Goal: Find specific page/section: Find specific page/section

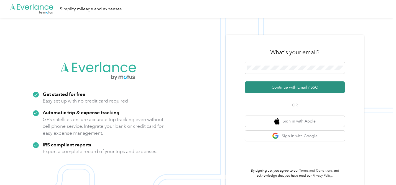
click at [292, 90] on button "Continue with Email / SSO" at bounding box center [295, 87] width 100 height 12
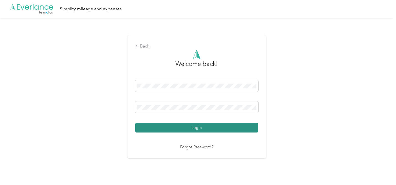
click at [201, 129] on button "Login" at bounding box center [196, 128] width 123 height 10
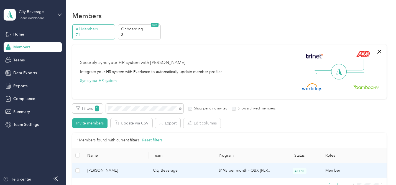
click at [166, 169] on td "City Beverage" at bounding box center [182, 170] width 66 height 15
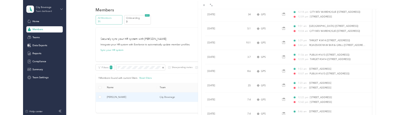
scroll to position [265, 0]
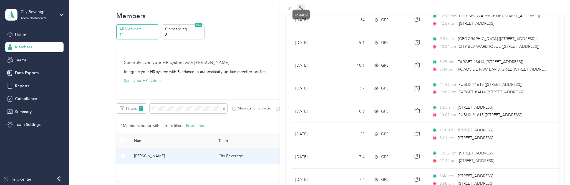
click at [300, 8] on icon at bounding box center [301, 8] width 4 height 4
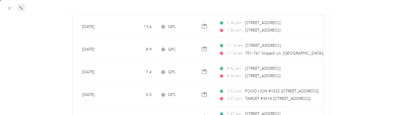
scroll to position [71, 0]
